Goal: Go to known website: Access a specific website the user already knows

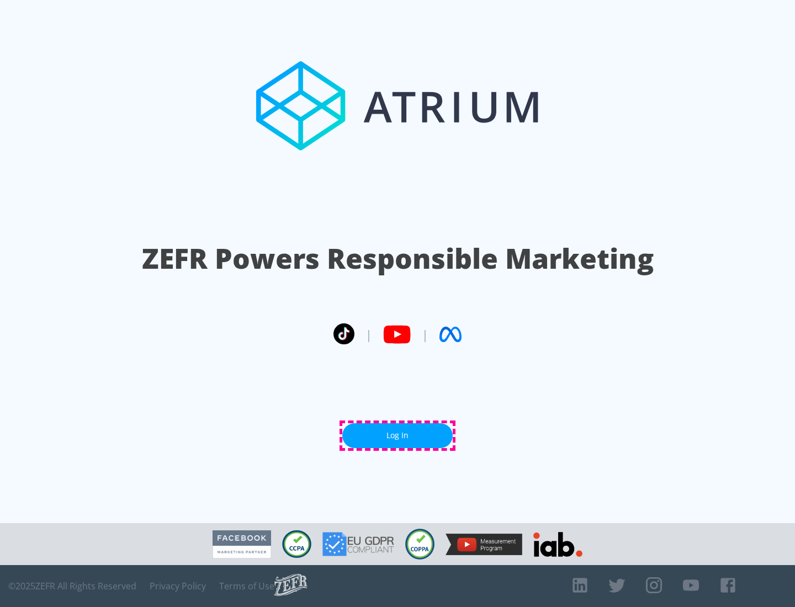
click at [398, 436] on link "Log In" at bounding box center [397, 436] width 110 height 25
